Goal: Task Accomplishment & Management: Manage account settings

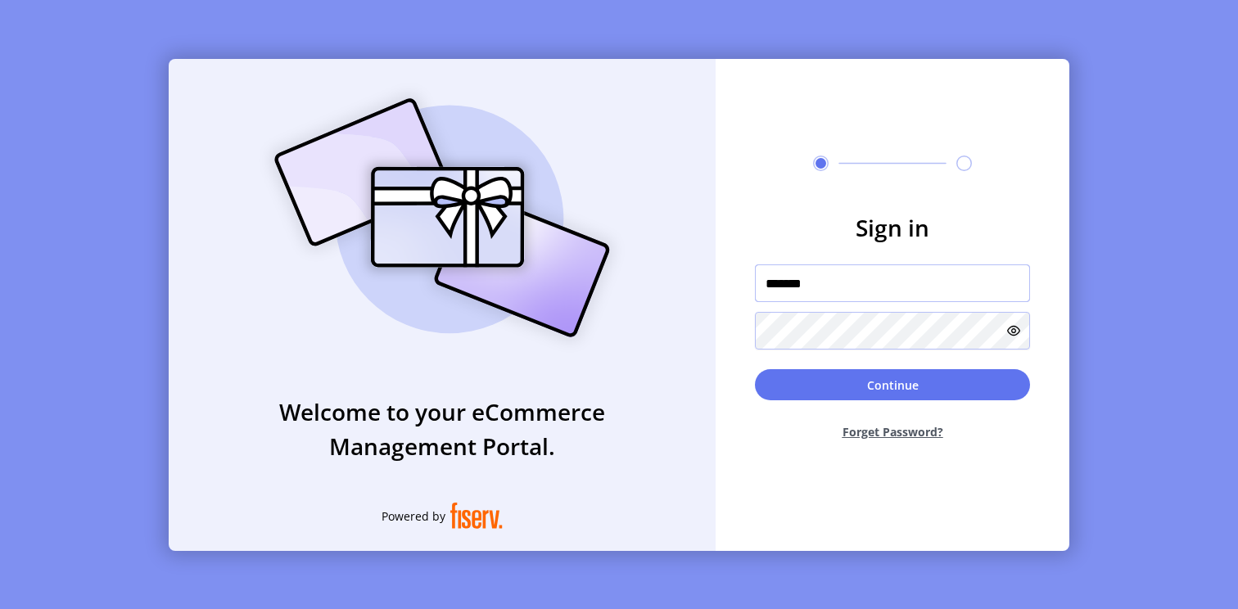
click at [873, 296] on input "*******" at bounding box center [892, 283] width 275 height 38
type input "**********"
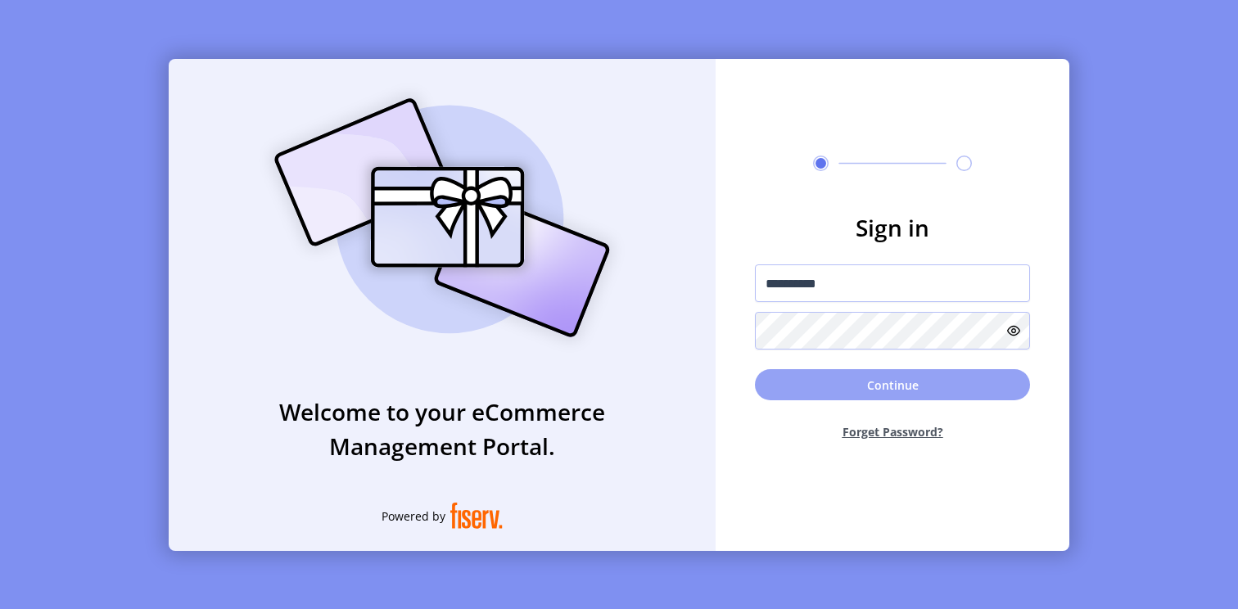
click at [917, 393] on button "Continue" at bounding box center [892, 384] width 275 height 31
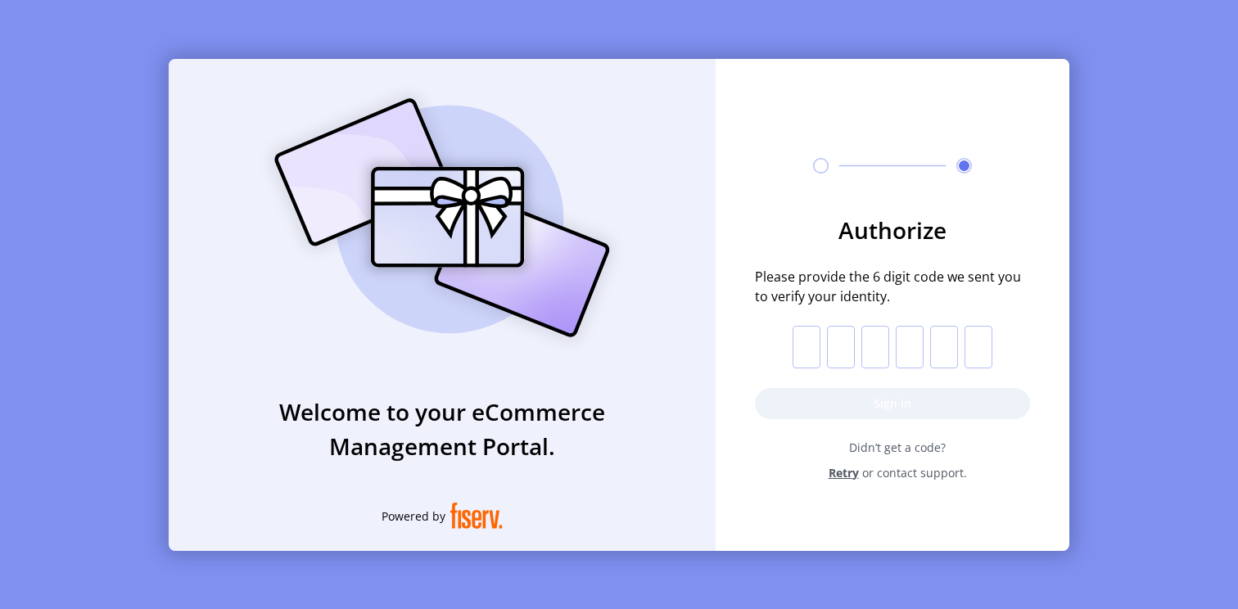
click at [804, 347] on input "text" at bounding box center [806, 347] width 28 height 43
paste input "*"
type input "*"
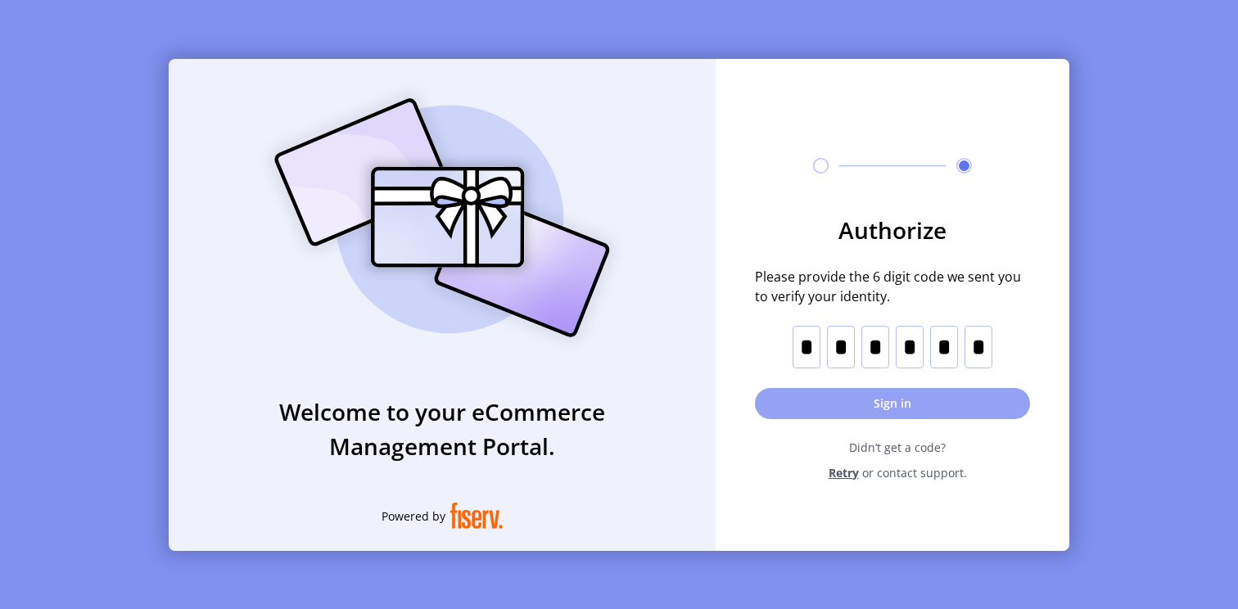
click at [883, 408] on button "Sign in" at bounding box center [892, 403] width 275 height 31
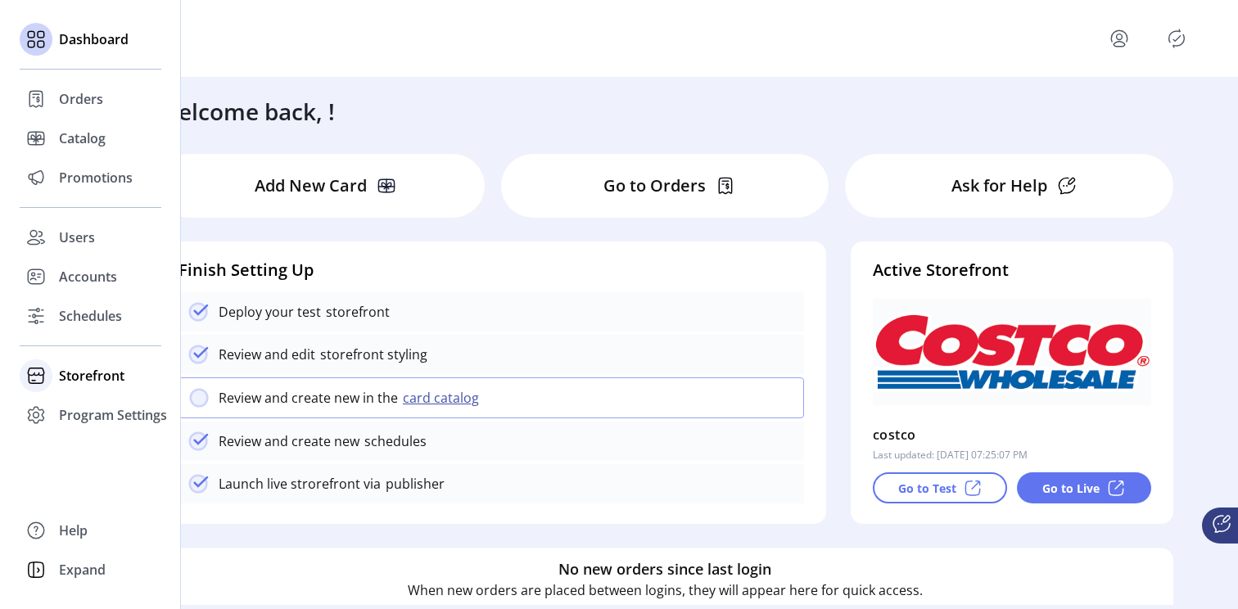
click at [88, 373] on span "Storefront" at bounding box center [91, 376] width 65 height 20
click at [102, 411] on span "Configuration" at bounding box center [102, 409] width 86 height 20
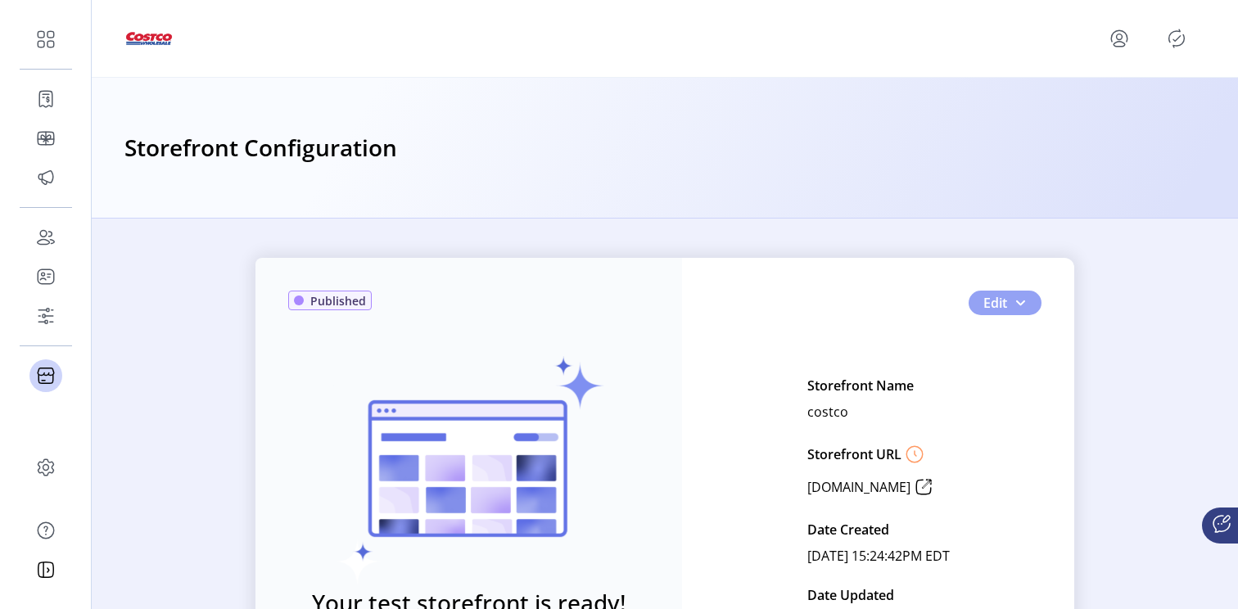
click at [1017, 305] on span "button" at bounding box center [1019, 302] width 13 height 13
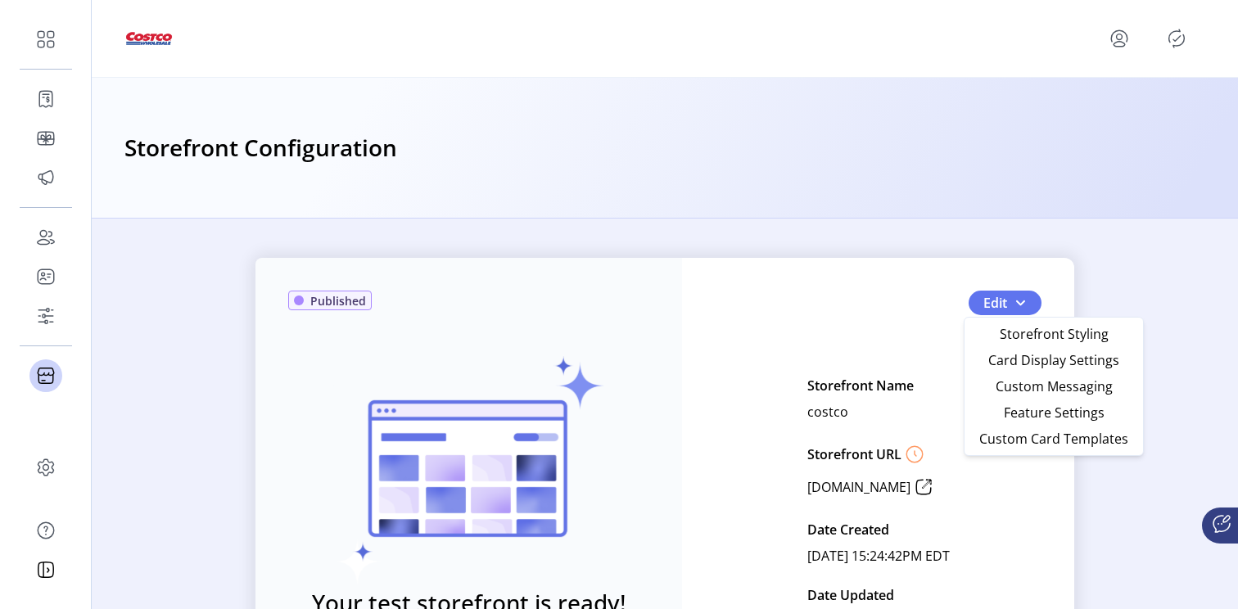
click at [1050, 120] on div "Storefront Configuration" at bounding box center [665, 148] width 1146 height 141
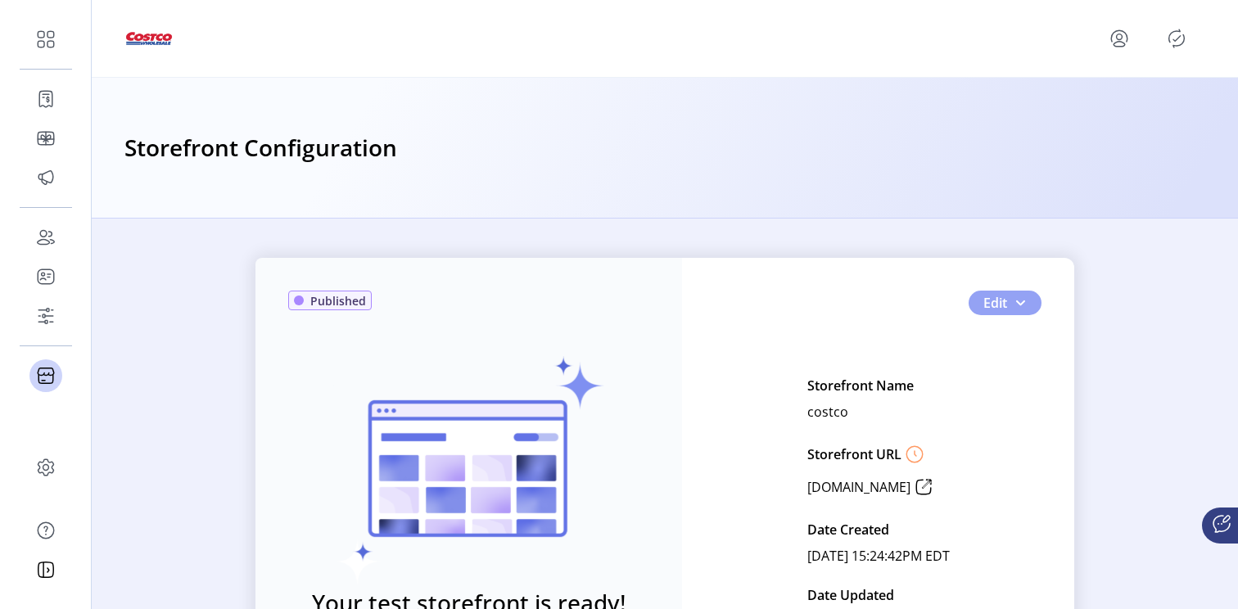
click at [1006, 304] on button "Edit" at bounding box center [1004, 303] width 73 height 25
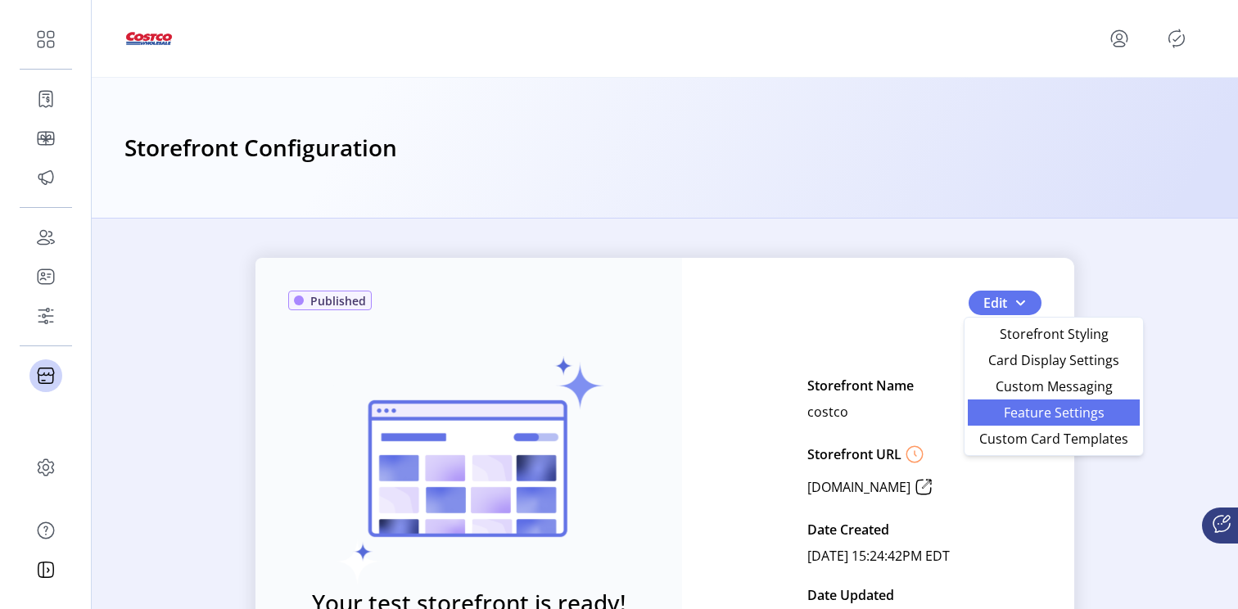
click at [1079, 414] on span "Feature Settings" at bounding box center [1053, 412] width 152 height 13
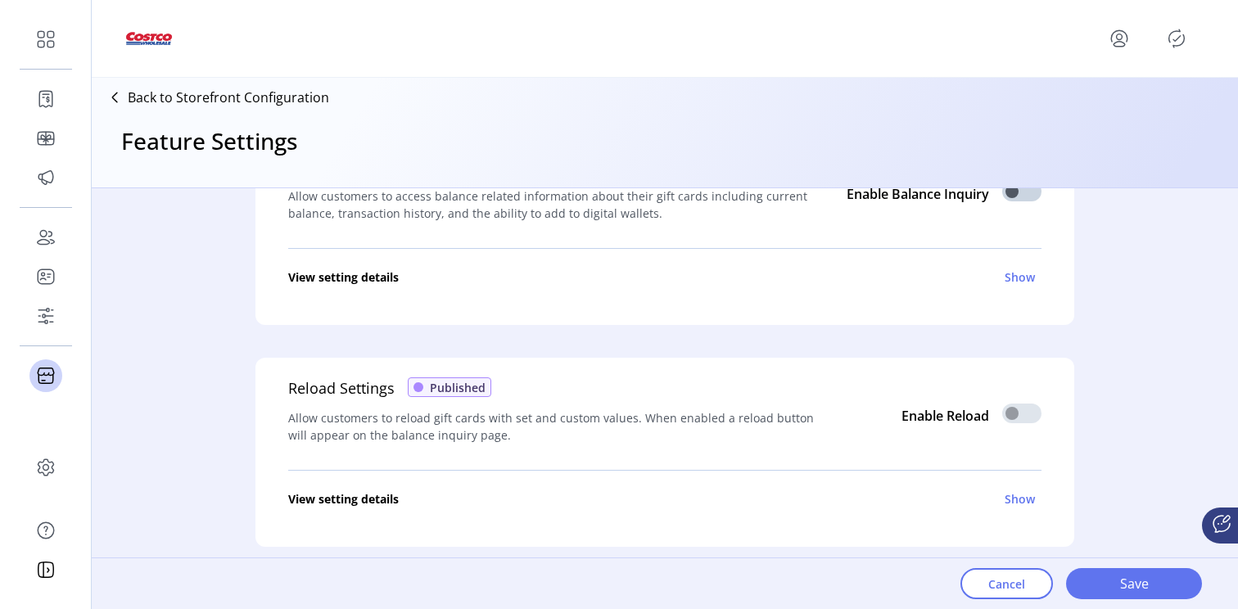
scroll to position [113, 0]
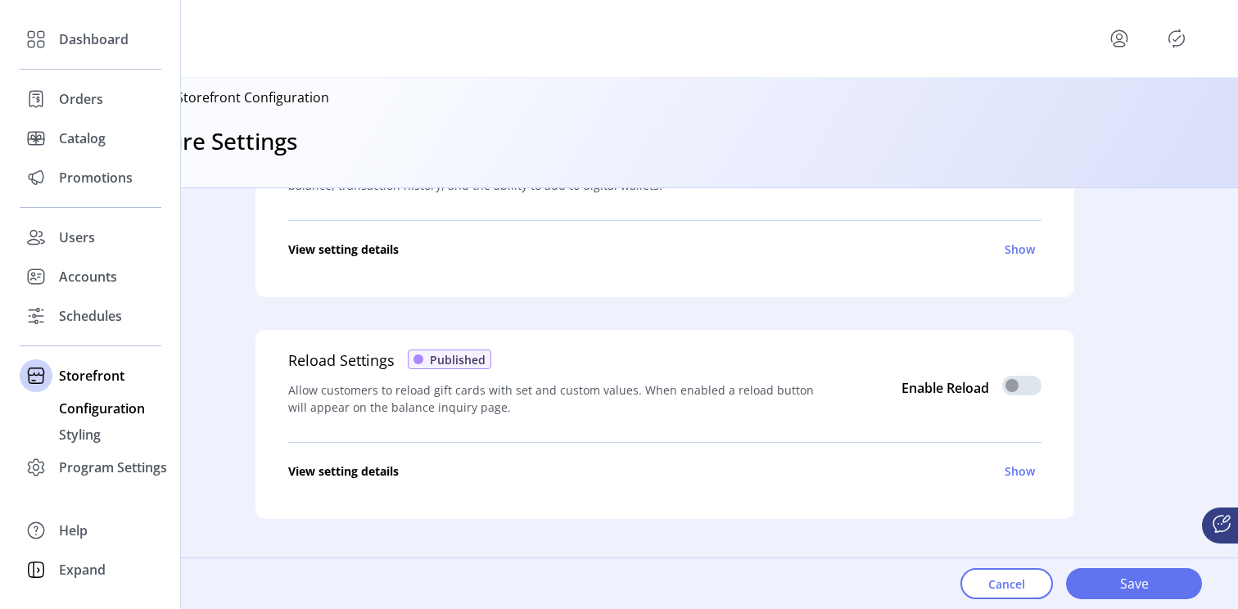
click at [106, 413] on span "Configuration" at bounding box center [102, 409] width 86 height 20
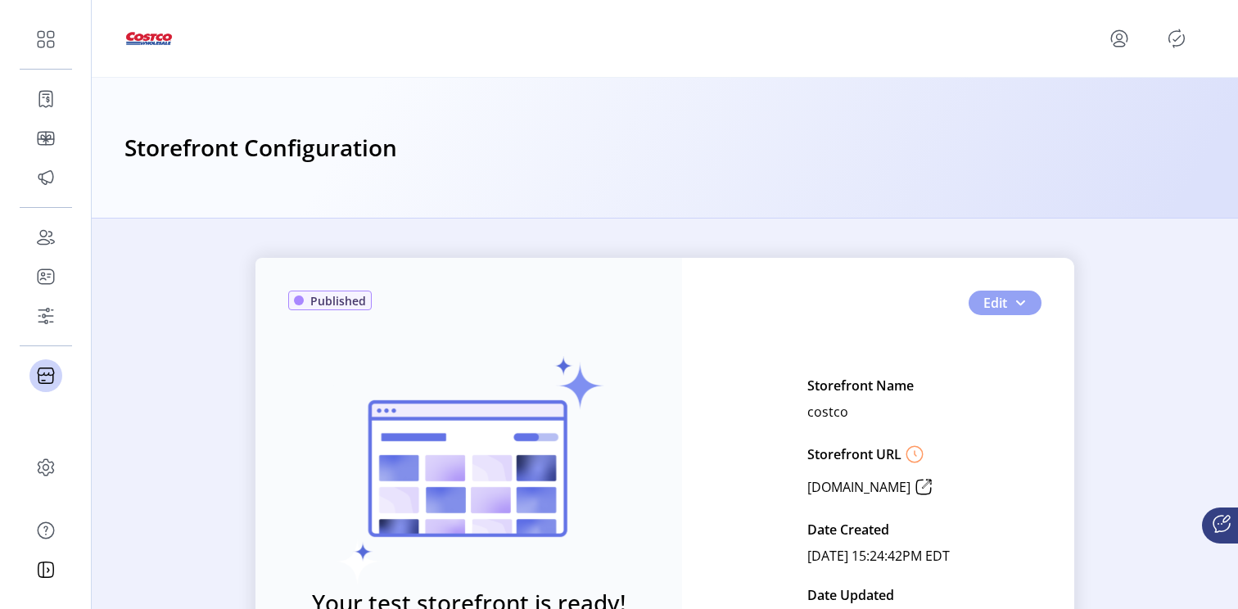
click at [1022, 304] on button "Edit" at bounding box center [1004, 303] width 73 height 25
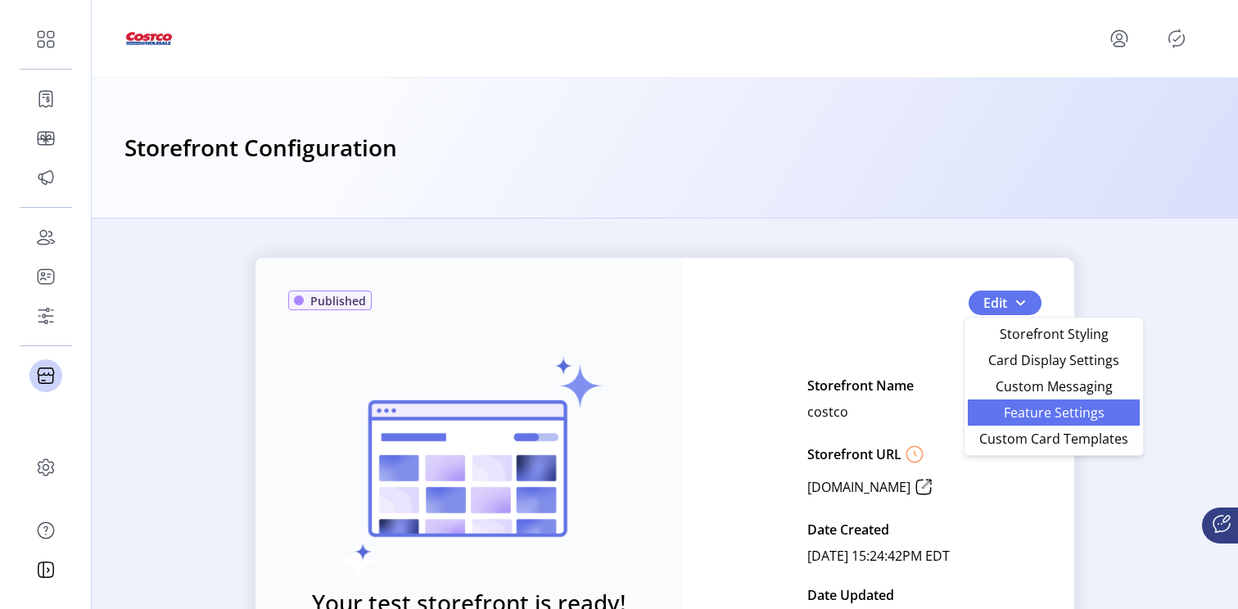
click at [1022, 407] on span "Feature Settings" at bounding box center [1053, 412] width 152 height 13
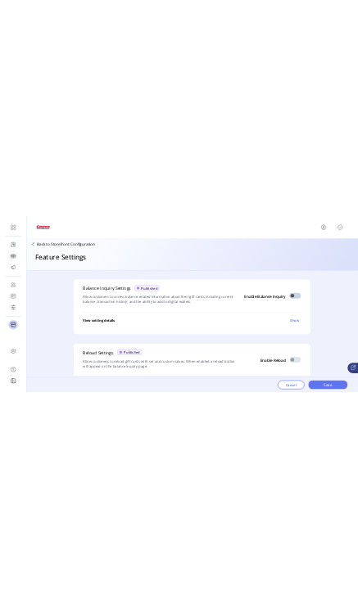
scroll to position [39, 0]
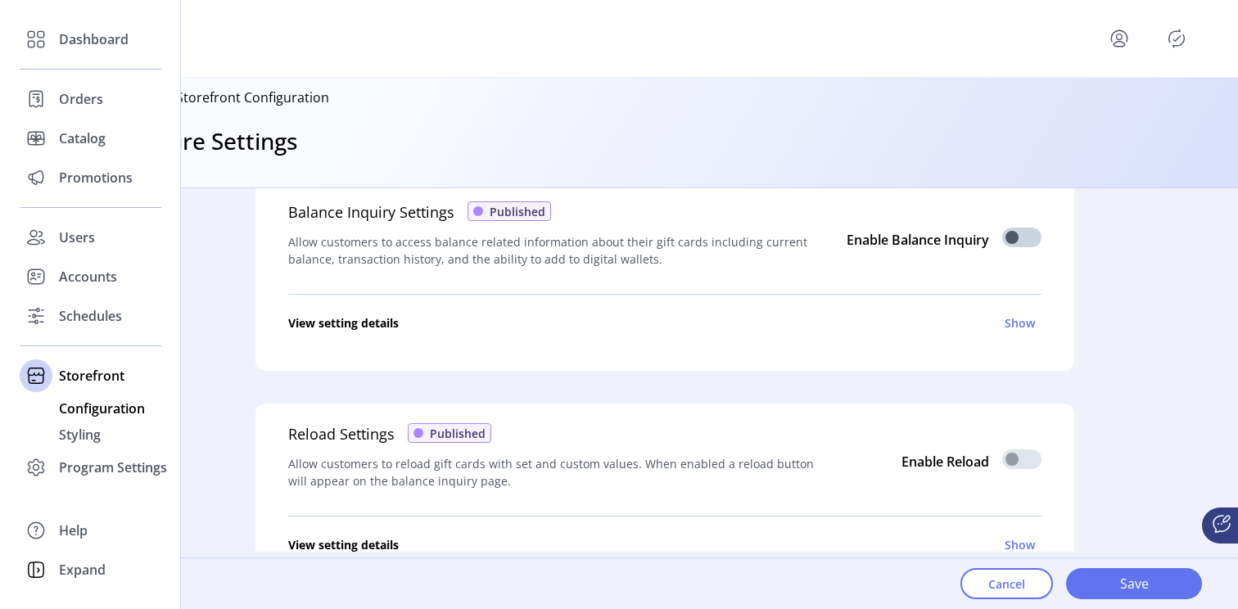
click at [88, 413] on span "Configuration" at bounding box center [102, 409] width 86 height 20
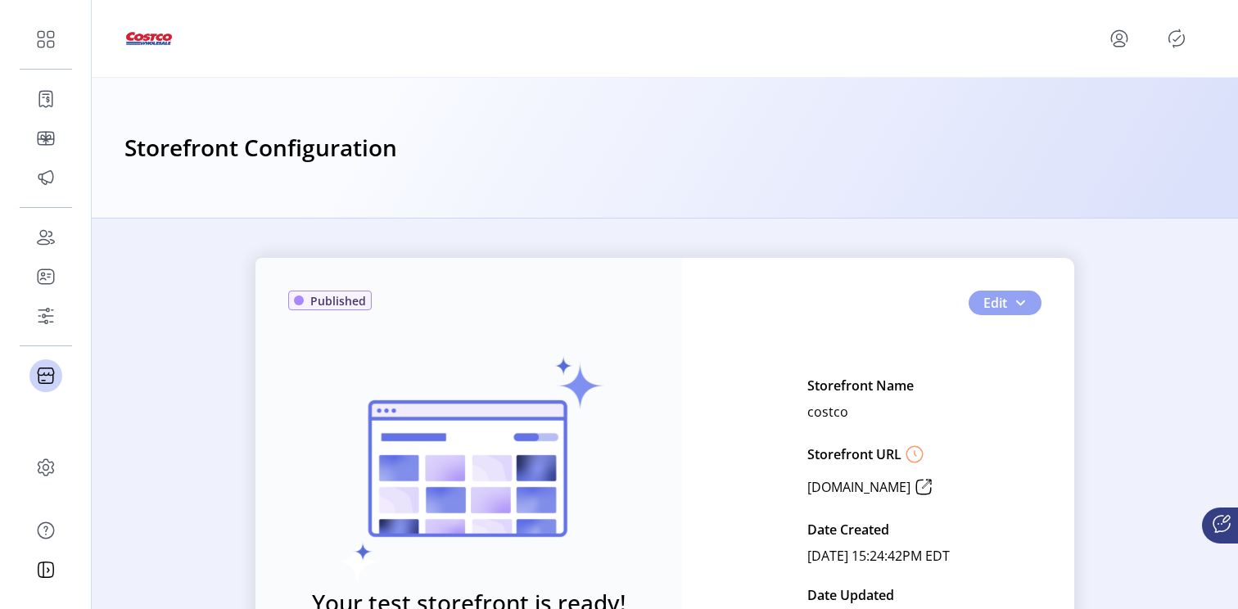
click at [1026, 300] on button "Edit" at bounding box center [1004, 303] width 73 height 25
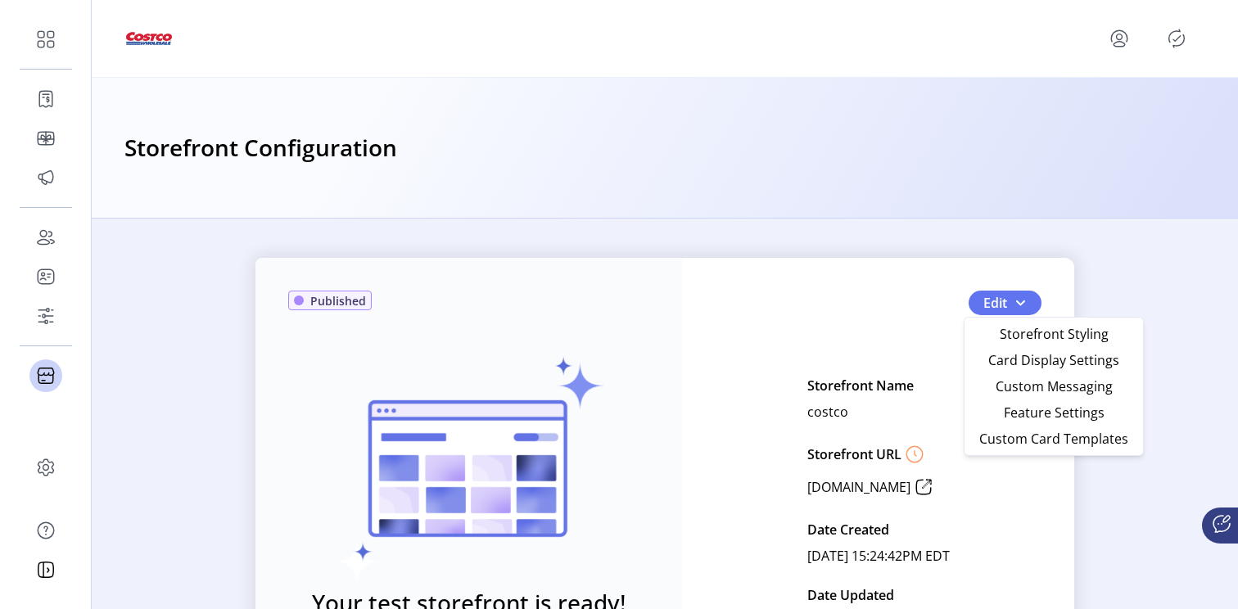
click at [893, 308] on div "Published Your test storefront is ready! View Test Storefront Edit Storefront N…" at bounding box center [664, 503] width 819 height 491
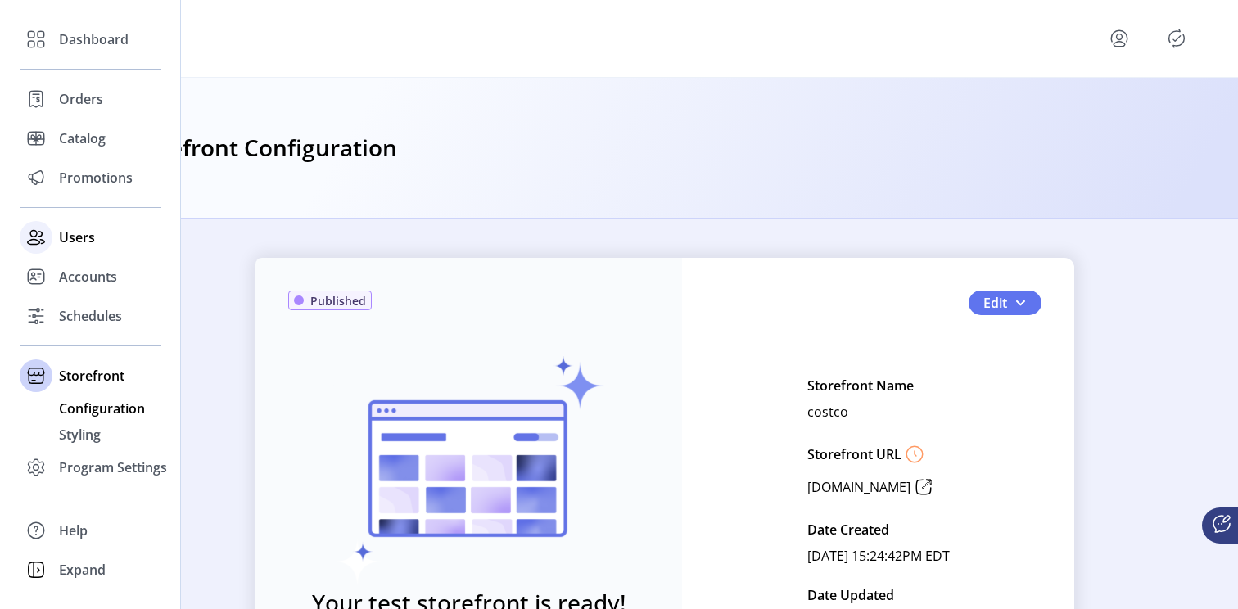
click at [86, 239] on span "Users" at bounding box center [77, 238] width 36 height 20
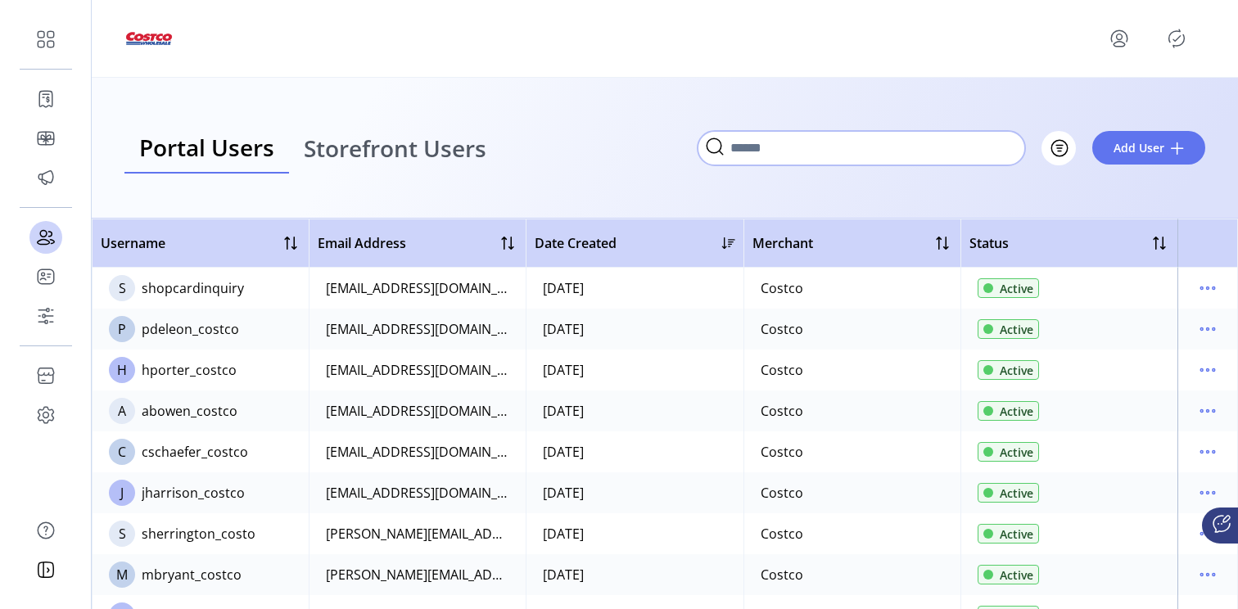
click at [985, 147] on input "Search" at bounding box center [860, 148] width 327 height 34
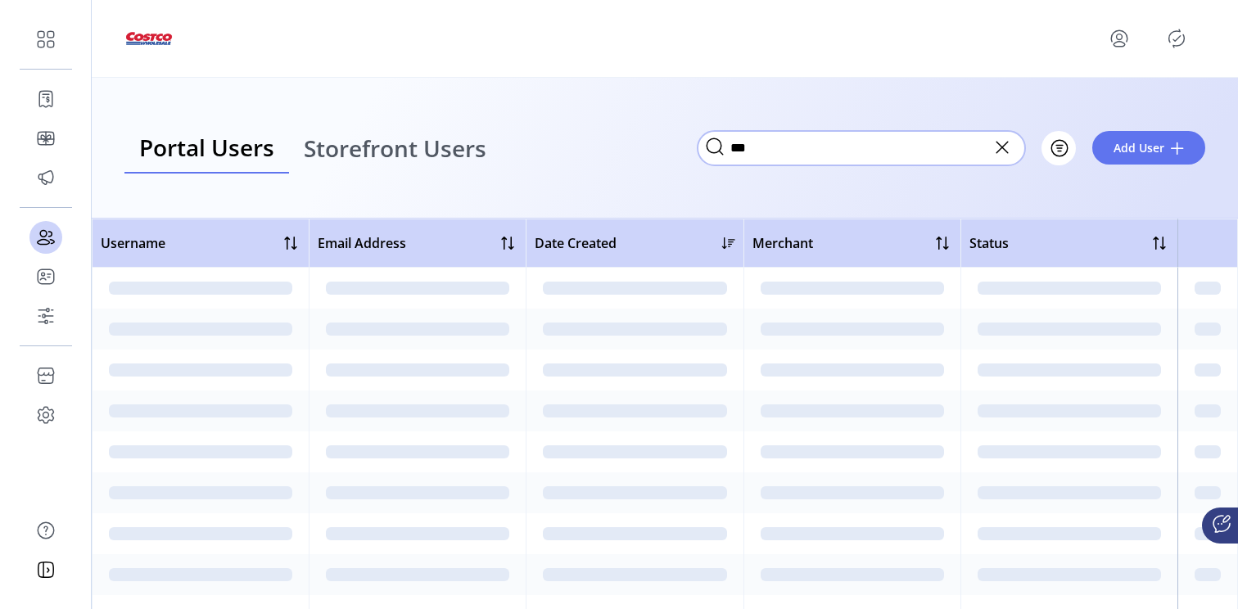
type input "***"
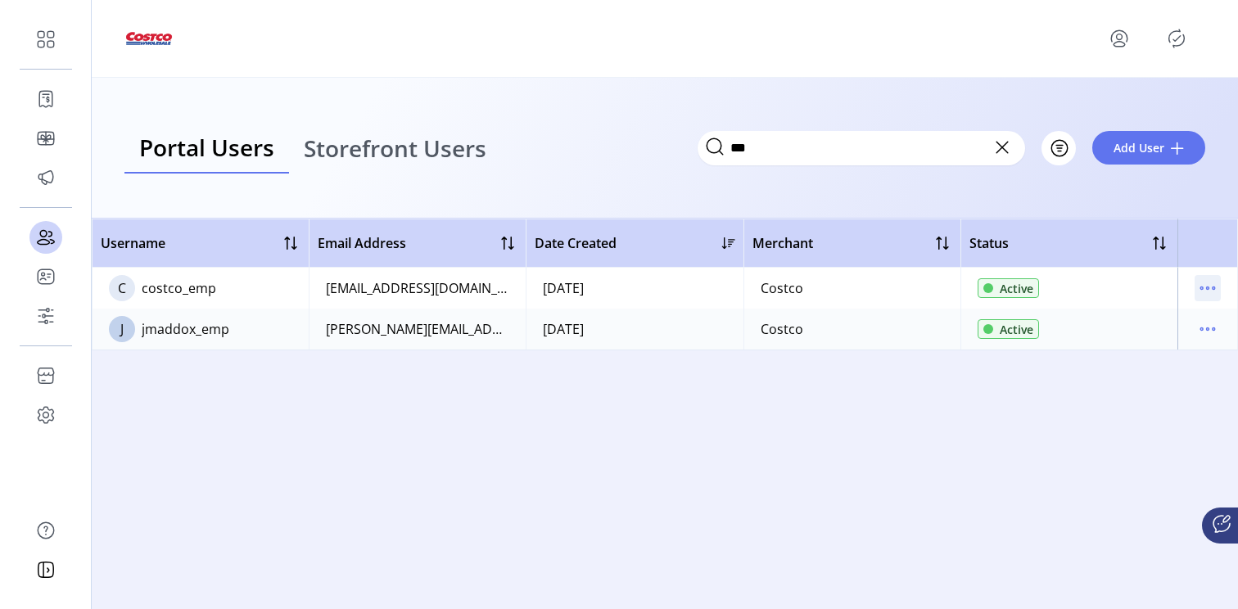
click at [1207, 292] on icon "menu" at bounding box center [1207, 288] width 26 height 26
click at [616, 440] on div "Username Email Address Date Created Merchant Status C costco_emp [EMAIL_ADDRESS…" at bounding box center [665, 414] width 1146 height 390
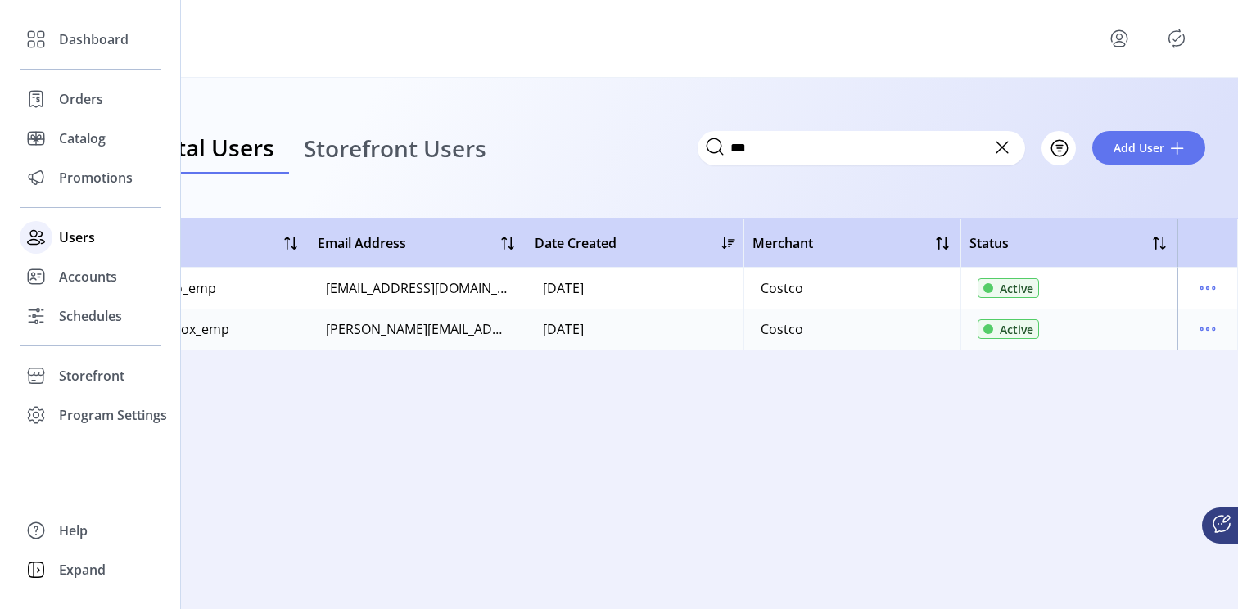
click at [69, 234] on span "Users" at bounding box center [77, 238] width 36 height 20
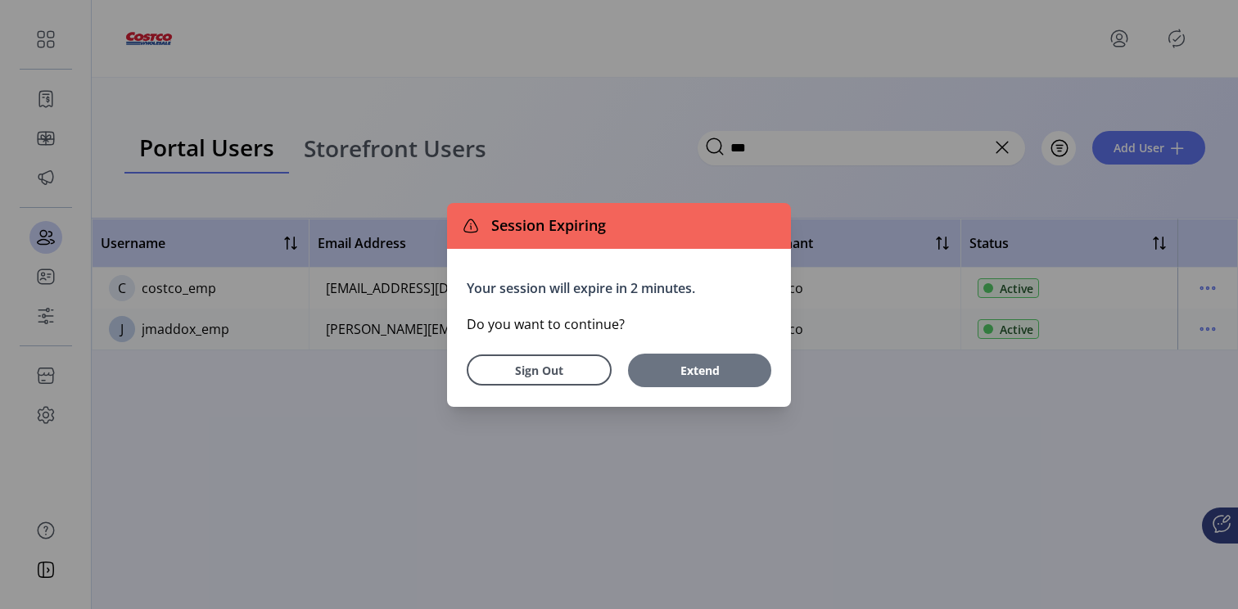
click at [717, 380] on button "Extend" at bounding box center [699, 371] width 143 height 34
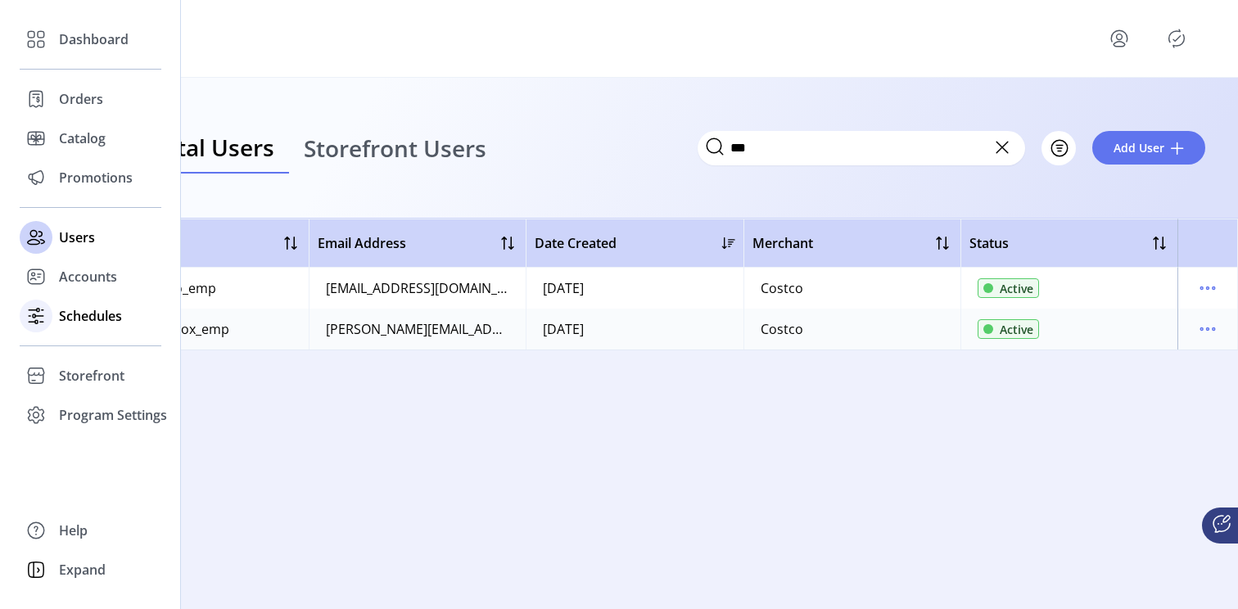
click at [92, 318] on span "Schedules" at bounding box center [90, 316] width 63 height 20
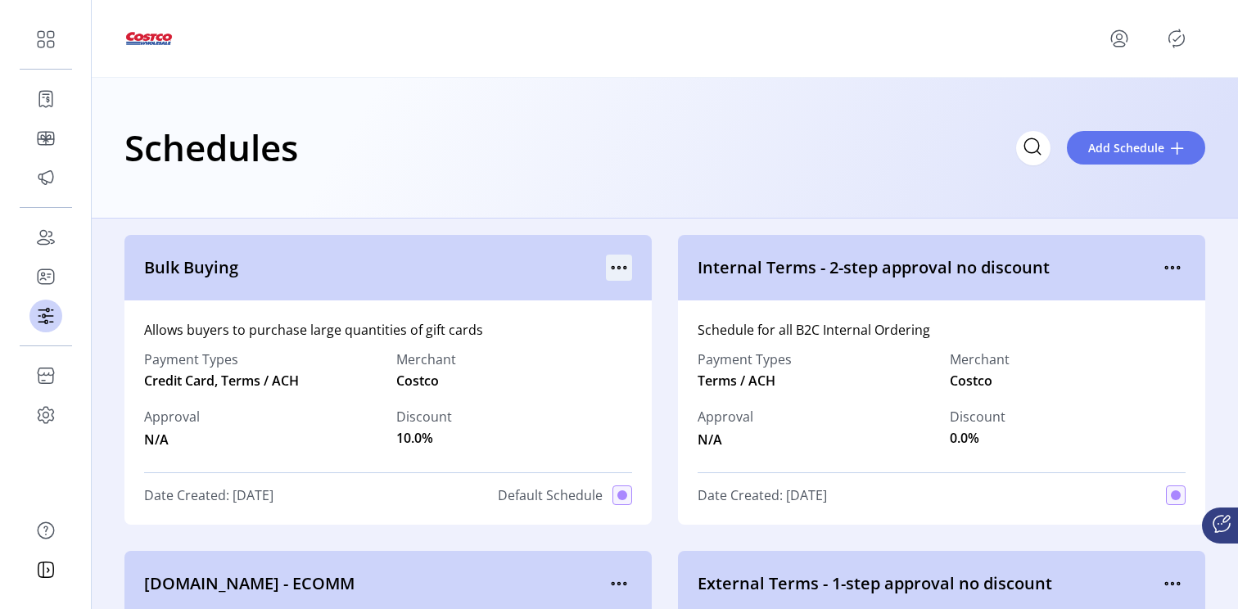
click at [620, 270] on icon "menu" at bounding box center [619, 268] width 26 height 26
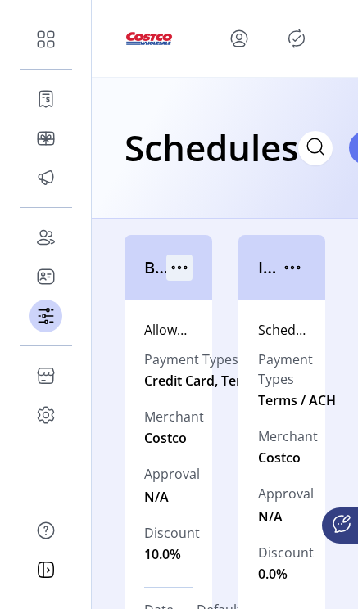
click at [180, 265] on icon "menu" at bounding box center [179, 268] width 26 height 26
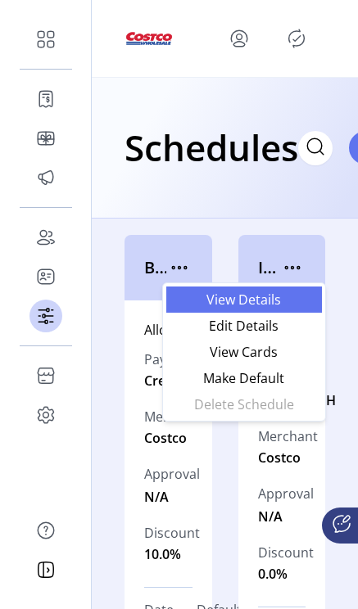
click at [213, 301] on span "View Details" at bounding box center [244, 299] width 136 height 13
